Goal: Information Seeking & Learning: Learn about a topic

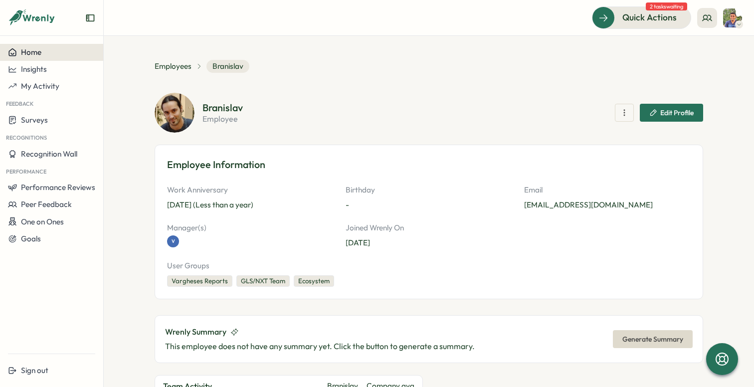
click at [23, 50] on span "Home" at bounding box center [31, 51] width 20 height 9
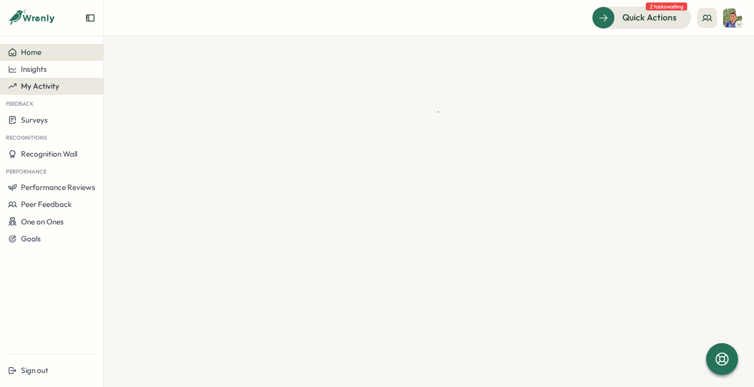
click at [58, 83] on span "My Activity" at bounding box center [40, 85] width 38 height 9
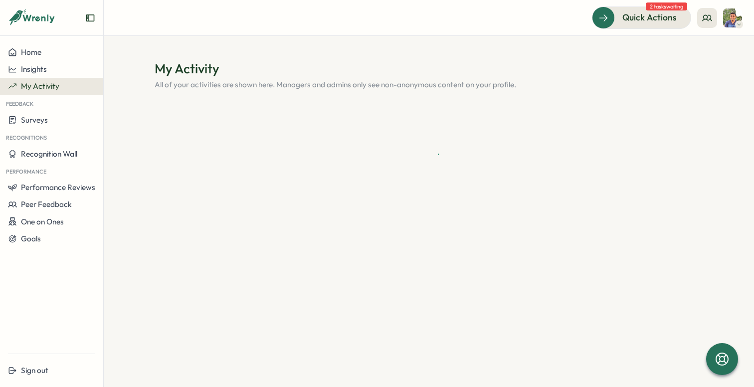
click at [53, 110] on div "Feedback" at bounding box center [51, 103] width 103 height 16
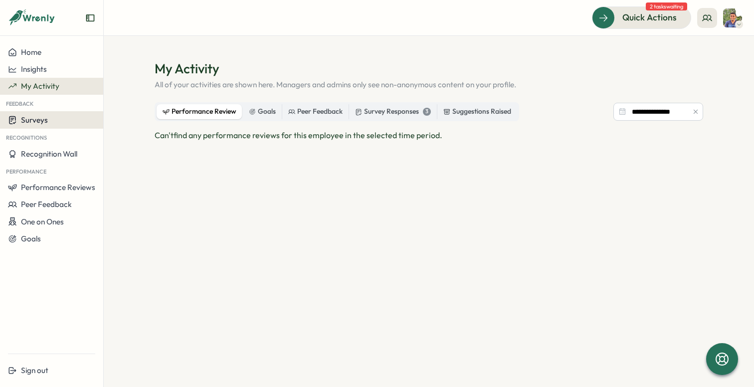
click at [45, 121] on span "Surveys" at bounding box center [34, 119] width 27 height 9
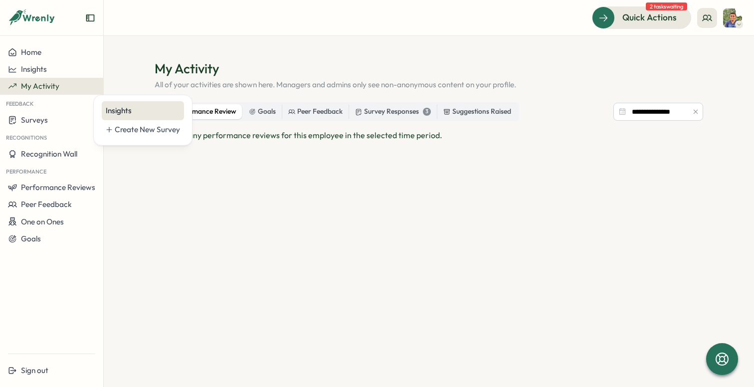
click at [129, 109] on div "Insights" at bounding box center [143, 110] width 74 height 11
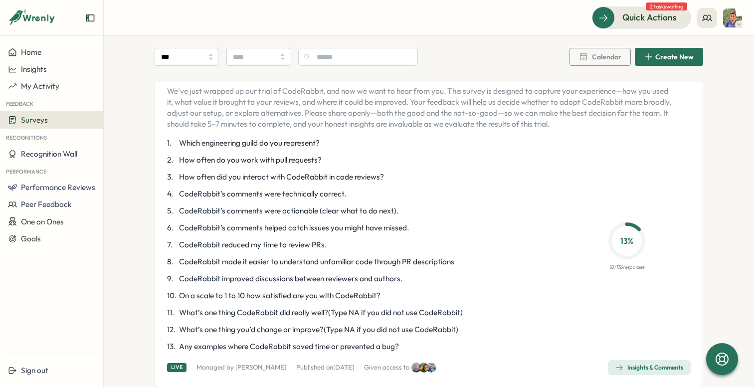
scroll to position [75, 0]
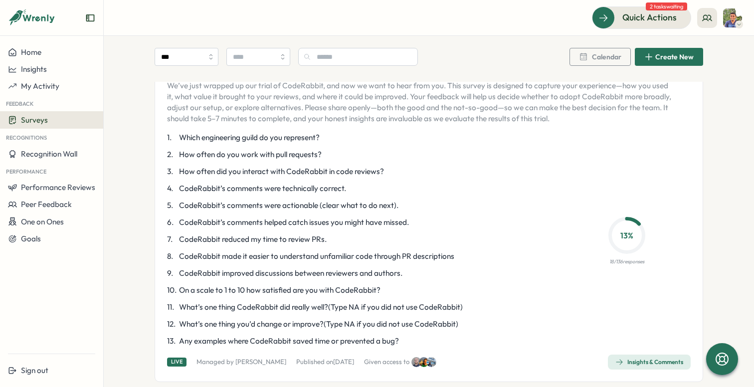
click at [621, 365] on div "Insights & Comments" at bounding box center [650, 362] width 68 height 8
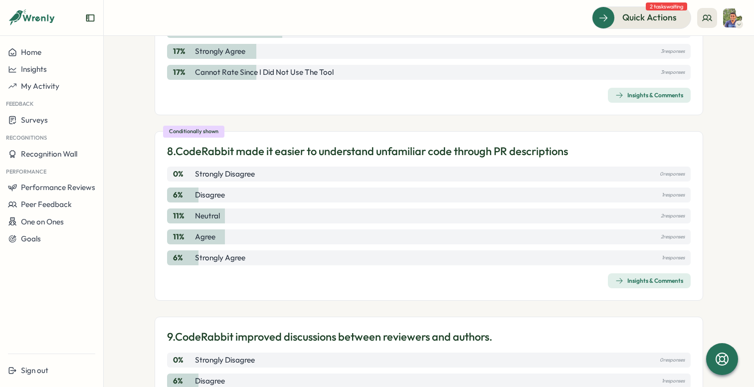
scroll to position [1379, 0]
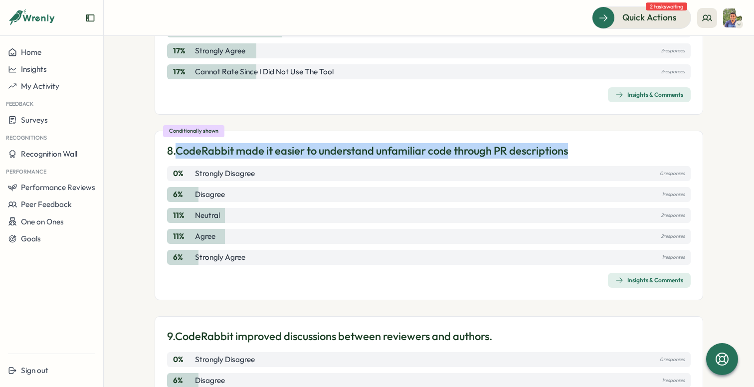
drag, startPoint x: 580, startPoint y: 152, endPoint x: 180, endPoint y: 151, distance: 400.1
click at [180, 151] on div "8. CodeRabbit made it easier to understand unfamiliar code through PR descripti…" at bounding box center [429, 150] width 524 height 15
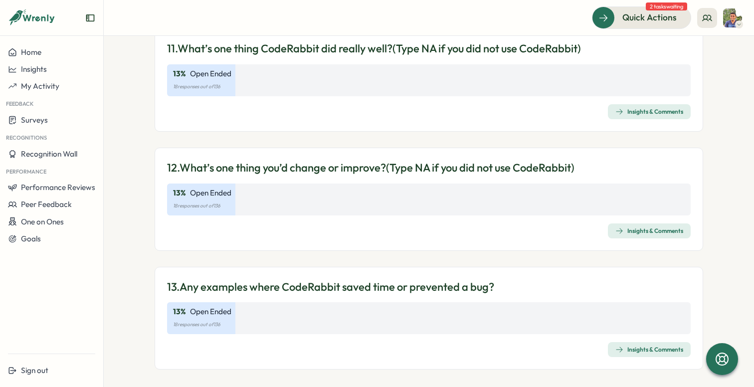
scroll to position [2192, 0]
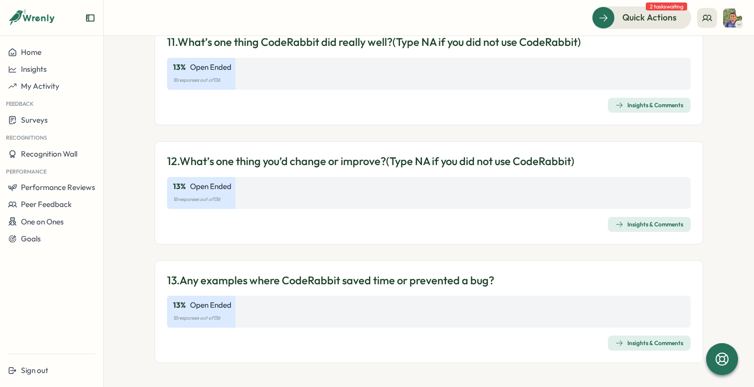
click at [620, 104] on icon "button" at bounding box center [620, 105] width 8 height 8
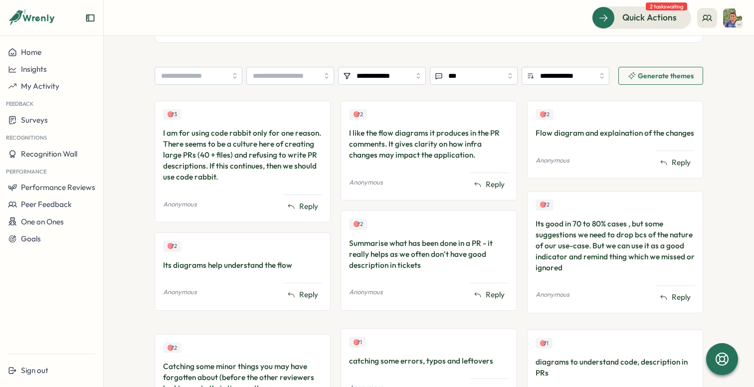
scroll to position [264, 0]
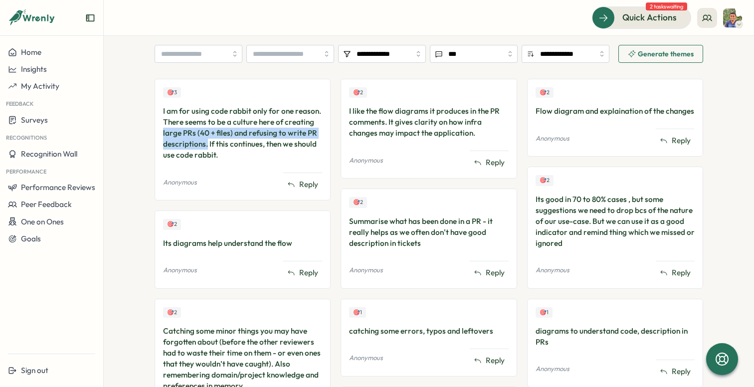
drag, startPoint x: 160, startPoint y: 130, endPoint x: 205, endPoint y: 146, distance: 47.8
click at [205, 146] on div "I am for using code rabbit only for one reason. There seems to be a culture her…" at bounding box center [242, 133] width 159 height 55
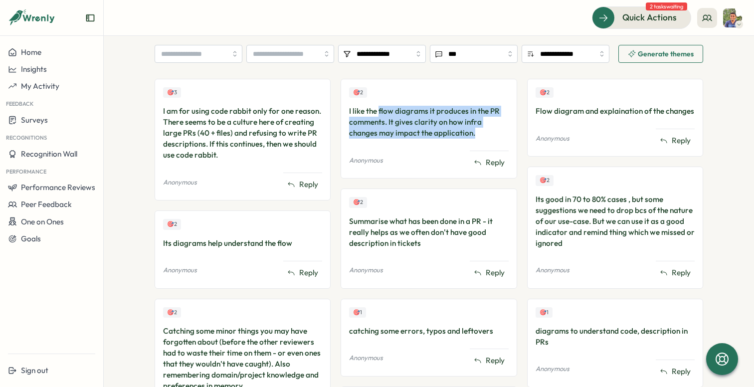
drag, startPoint x: 377, startPoint y: 112, endPoint x: 471, endPoint y: 133, distance: 96.6
click at [471, 133] on div "I like the flow diagrams it produces in the PR comments. It gives clarity on ho…" at bounding box center [428, 122] width 159 height 33
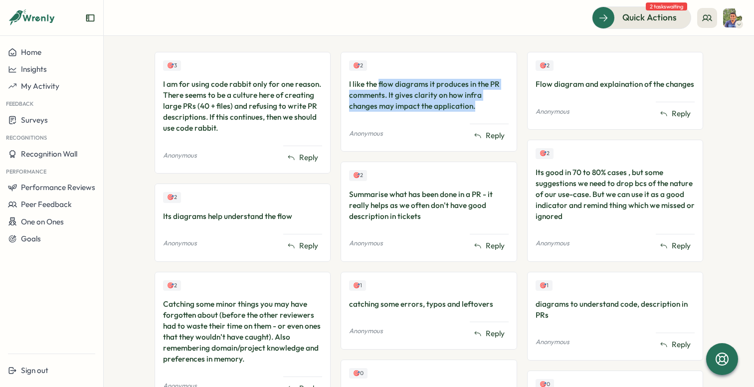
scroll to position [292, 0]
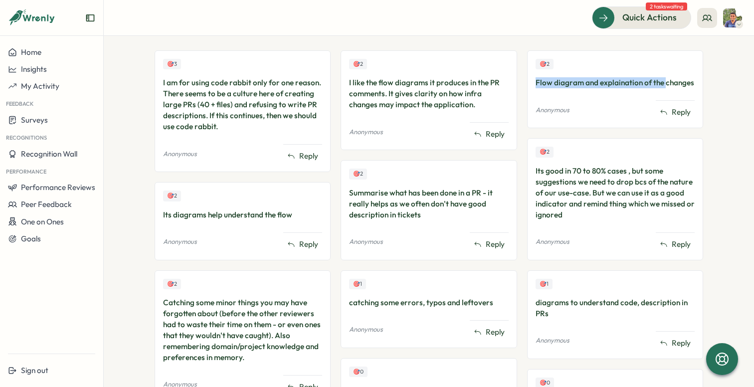
drag, startPoint x: 533, startPoint y: 84, endPoint x: 662, endPoint y: 84, distance: 128.2
click at [662, 84] on div "Flow diagram and explaination of the changes" at bounding box center [615, 82] width 159 height 11
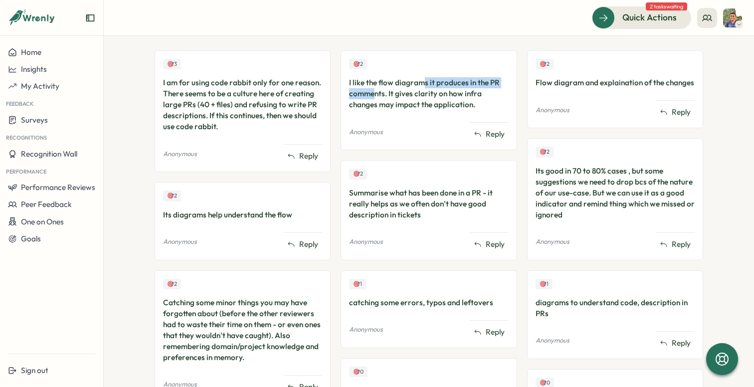
drag, startPoint x: 372, startPoint y: 91, endPoint x: 421, endPoint y: 81, distance: 50.4
click at [421, 81] on div "I like the flow diagrams it produces in the PR comments. It gives clarity on ho…" at bounding box center [428, 93] width 159 height 33
drag, startPoint x: 190, startPoint y: 214, endPoint x: 307, endPoint y: 214, distance: 116.8
click at [307, 214] on div "Its diagrams help understand the flow" at bounding box center [242, 215] width 159 height 11
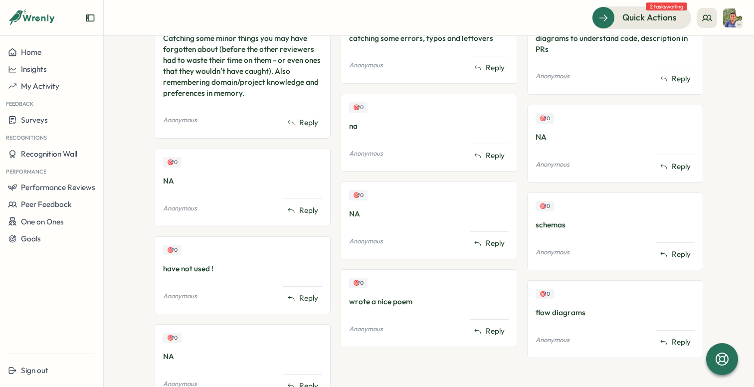
scroll to position [561, 0]
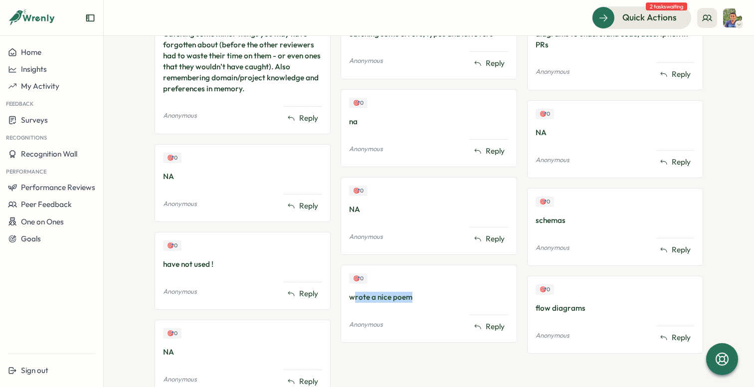
drag, startPoint x: 350, startPoint y: 295, endPoint x: 409, endPoint y: 295, distance: 58.9
click at [409, 295] on div "wrote a nice poem" at bounding box center [428, 297] width 159 height 11
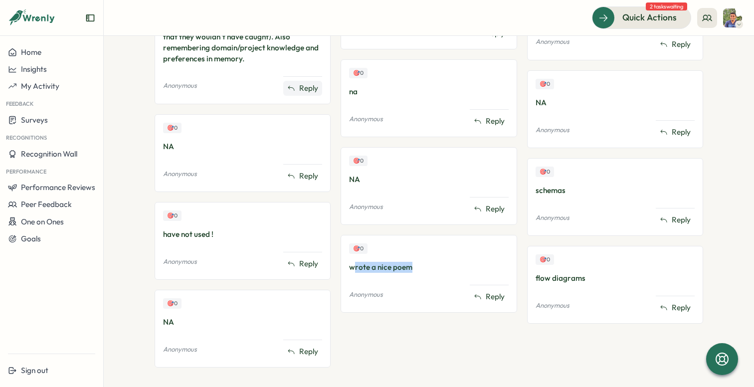
scroll to position [606, 0]
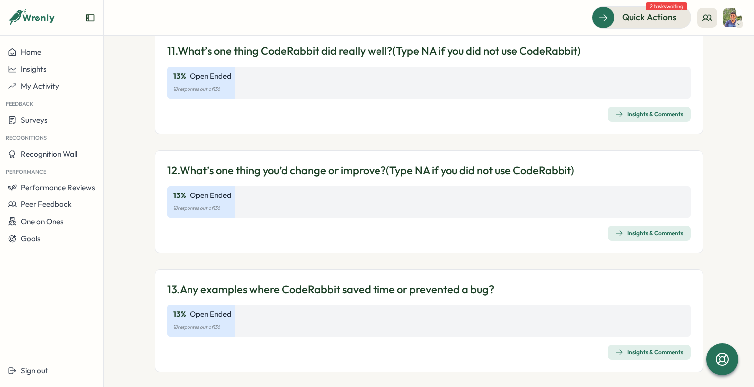
scroll to position [2192, 0]
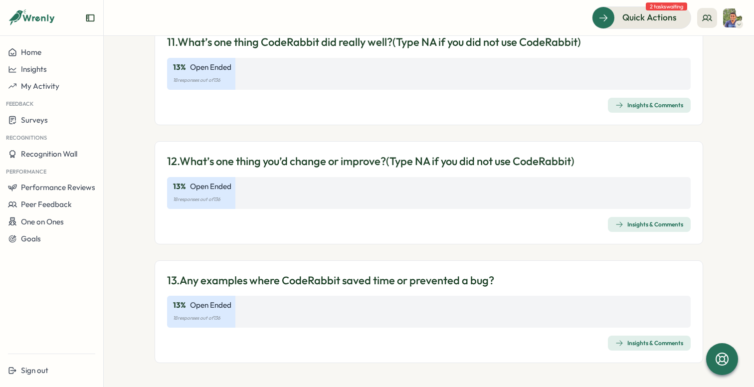
click at [608, 199] on p "18 responses out of 136" at bounding box center [429, 199] width 512 height 11
click at [622, 222] on div "Insights & Comments" at bounding box center [650, 225] width 68 height 8
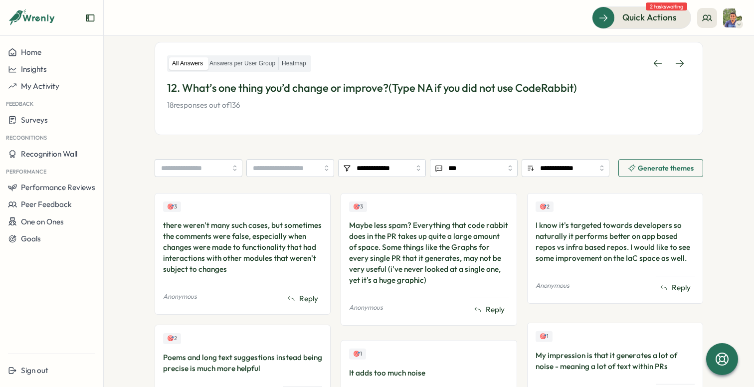
scroll to position [207, 0]
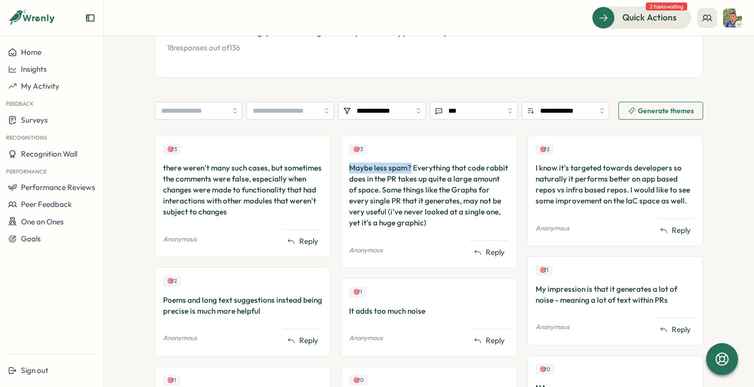
drag, startPoint x: 348, startPoint y: 168, endPoint x: 407, endPoint y: 169, distance: 58.4
click at [407, 169] on div "Maybe less spam? Everything that code rabbit does in the PR takes up quite a la…" at bounding box center [428, 196] width 159 height 66
drag, startPoint x: 178, startPoint y: 183, endPoint x: 244, endPoint y: 183, distance: 66.9
click at [244, 183] on div "there weren't many such cases, but sometimes the comments were false, especiall…" at bounding box center [242, 190] width 159 height 55
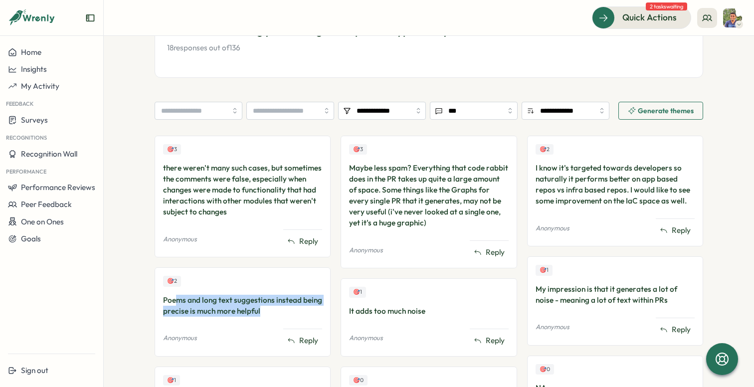
drag, startPoint x: 176, startPoint y: 294, endPoint x: 299, endPoint y: 309, distance: 124.1
click at [299, 309] on div "Poems and long text suggestions instead being precise is much more helpful" at bounding box center [242, 306] width 159 height 22
click at [303, 307] on div "Poems and long text suggestions instead being precise is much more helpful" at bounding box center [242, 306] width 159 height 22
click at [240, 307] on div "Poems and long text suggestions instead being precise is much more helpful" at bounding box center [242, 306] width 159 height 22
drag, startPoint x: 266, startPoint y: 307, endPoint x: 151, endPoint y: 303, distance: 114.8
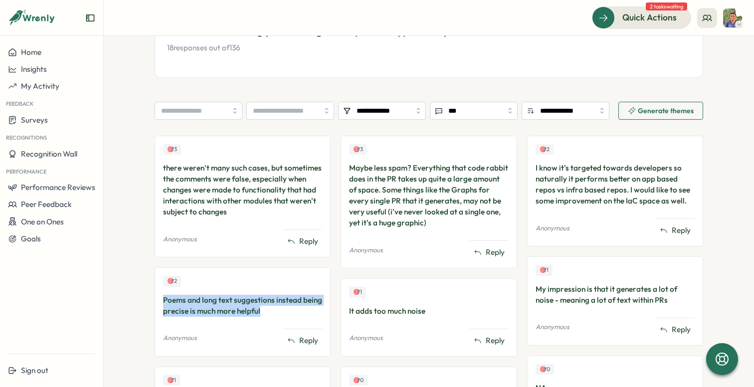
click at [151, 303] on section "**********" at bounding box center [429, 211] width 651 height 351
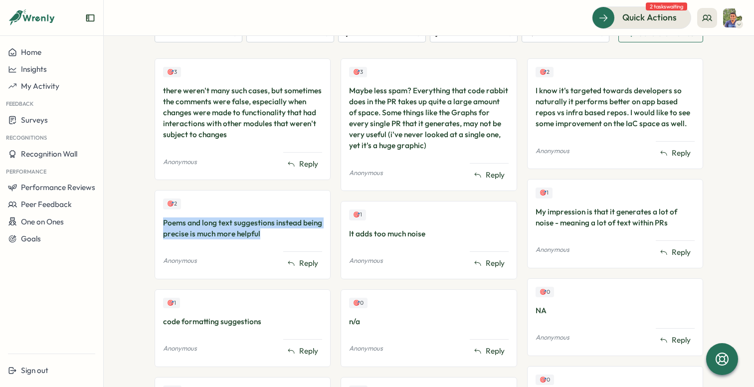
scroll to position [312, 0]
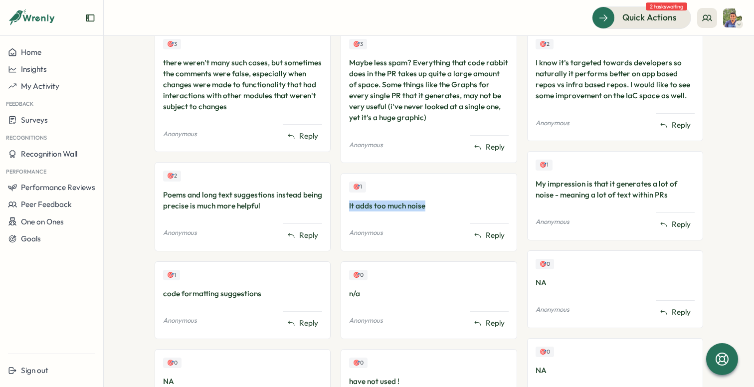
drag, startPoint x: 346, startPoint y: 208, endPoint x: 494, endPoint y: 204, distance: 148.3
click at [494, 204] on div "🎯 1 It adds too much noise Anonymous Reply" at bounding box center [429, 212] width 176 height 78
click at [470, 231] on button "Reply" at bounding box center [489, 235] width 39 height 15
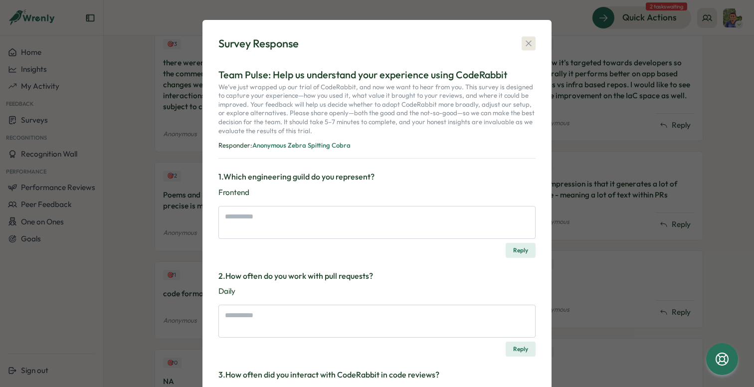
click at [524, 48] on icon "button" at bounding box center [529, 43] width 10 height 10
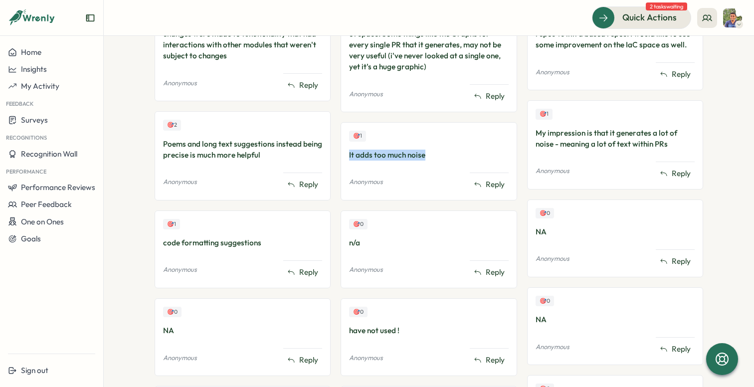
scroll to position [381, 0]
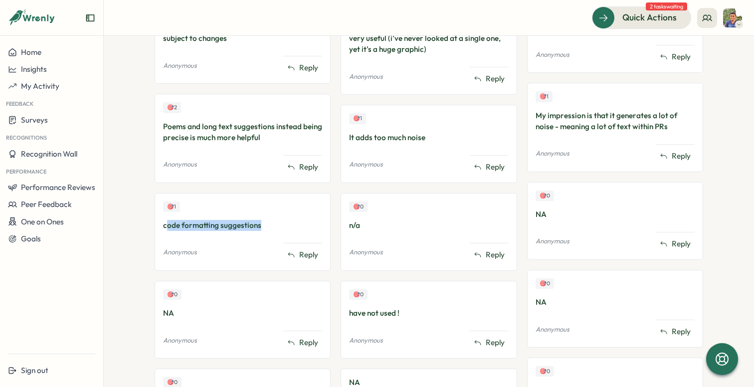
drag, startPoint x: 163, startPoint y: 227, endPoint x: 277, endPoint y: 227, distance: 114.8
click at [277, 227] on div "code formatting suggestions" at bounding box center [242, 225] width 159 height 11
drag, startPoint x: 265, startPoint y: 228, endPoint x: 176, endPoint y: 228, distance: 89.3
click at [176, 228] on div "code formatting suggestions" at bounding box center [242, 225] width 159 height 11
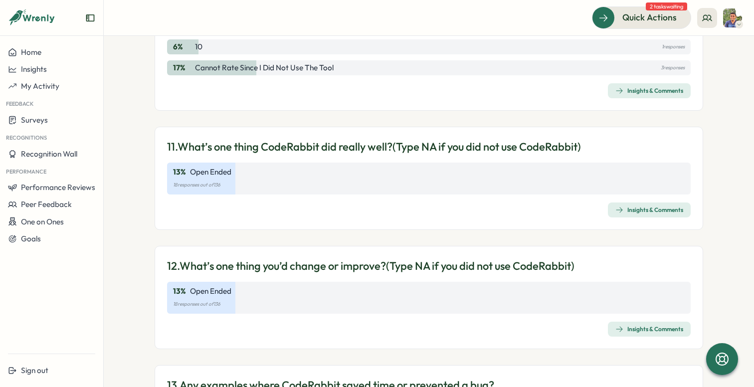
scroll to position [2192, 0]
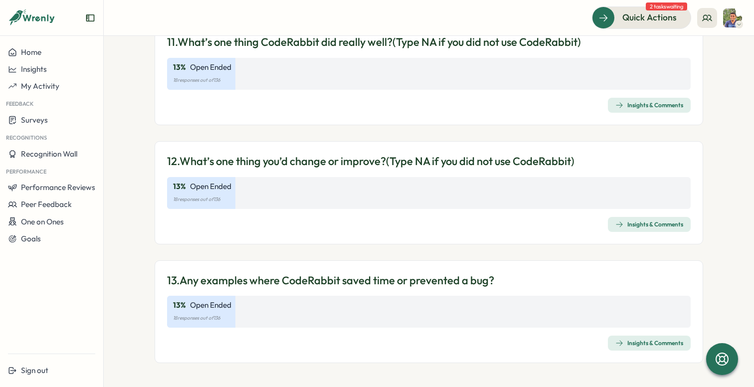
click at [603, 277] on div "13. Any examples where CodeRabbit saved time or prevented a bug?" at bounding box center [429, 280] width 524 height 15
click at [662, 340] on div "Insights & Comments" at bounding box center [650, 343] width 68 height 8
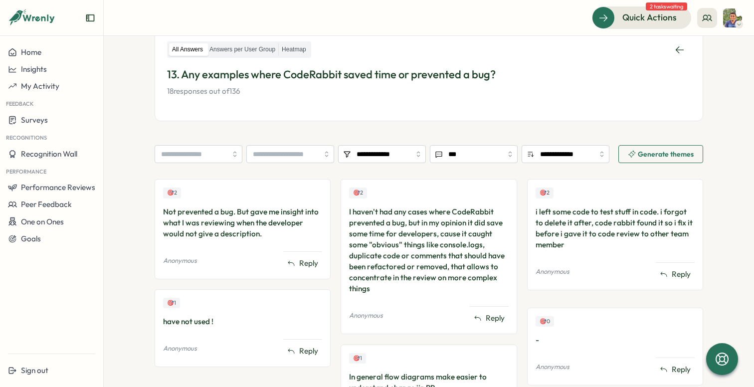
scroll to position [219, 0]
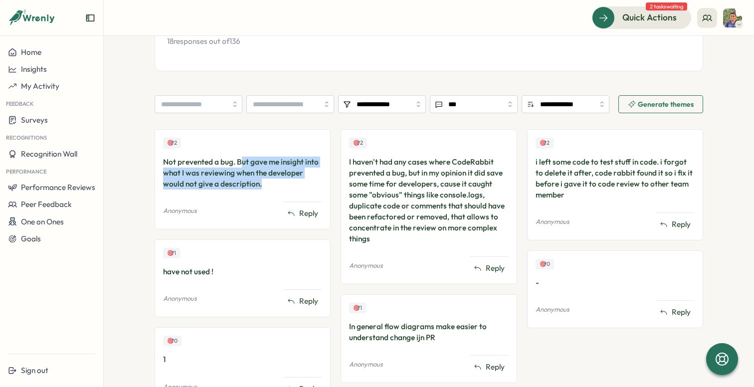
drag, startPoint x: 238, startPoint y: 164, endPoint x: 285, endPoint y: 184, distance: 51.6
click at [285, 184] on div "Not prevented a bug. But gave me insight into what I was reviewing when the dev…" at bounding box center [242, 173] width 159 height 33
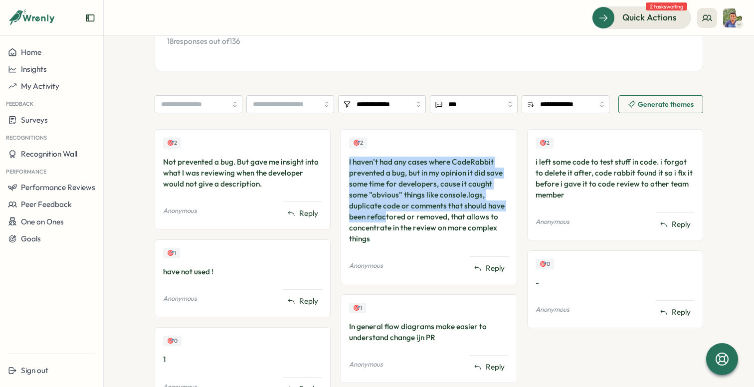
drag, startPoint x: 342, startPoint y: 161, endPoint x: 385, endPoint y: 221, distance: 73.4
click at [385, 221] on div "🎯 2 I haven't had any cases where CodeRabbit prevented a bug, but in my opinion…" at bounding box center [429, 206] width 176 height 155
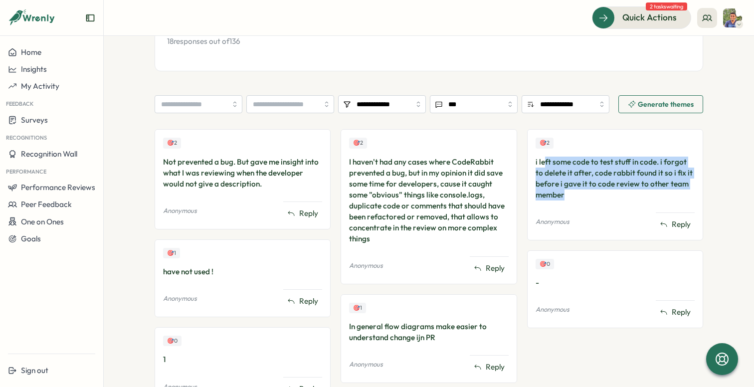
drag, startPoint x: 541, startPoint y: 166, endPoint x: 571, endPoint y: 198, distance: 43.4
click at [571, 198] on div "i left some code to test stuff in code. i forgot to delete it after, code rabbi…" at bounding box center [615, 179] width 159 height 44
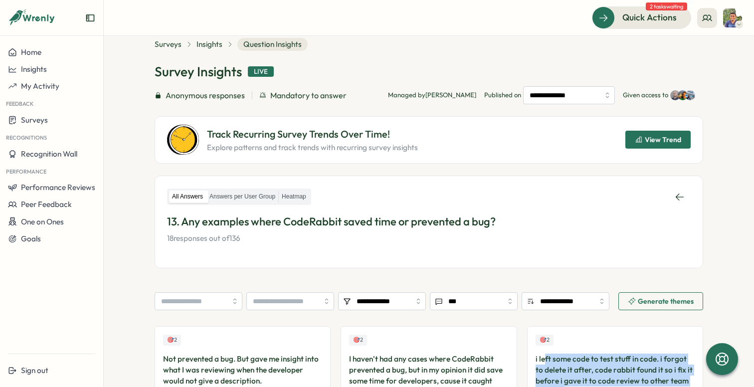
scroll to position [0, 0]
